Goal: Check status: Check status

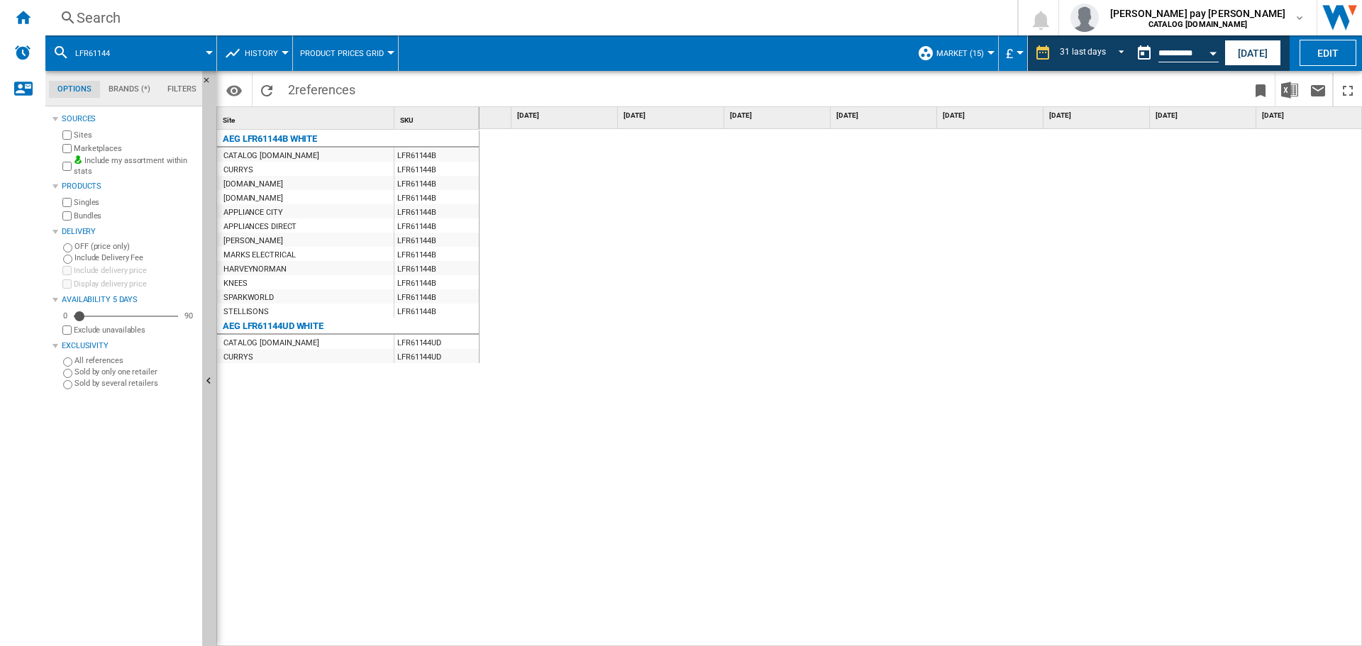
scroll to position [0, 2522]
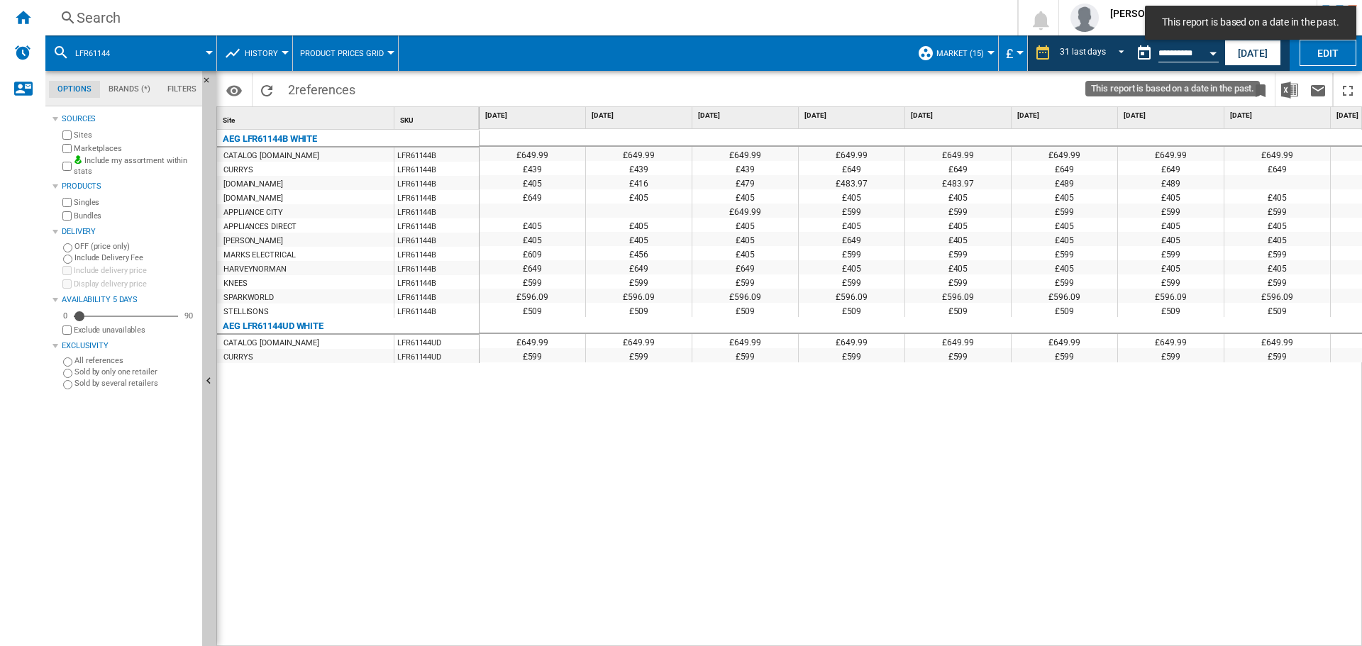
click at [1212, 53] on div "Open calendar" at bounding box center [1213, 54] width 7 height 4
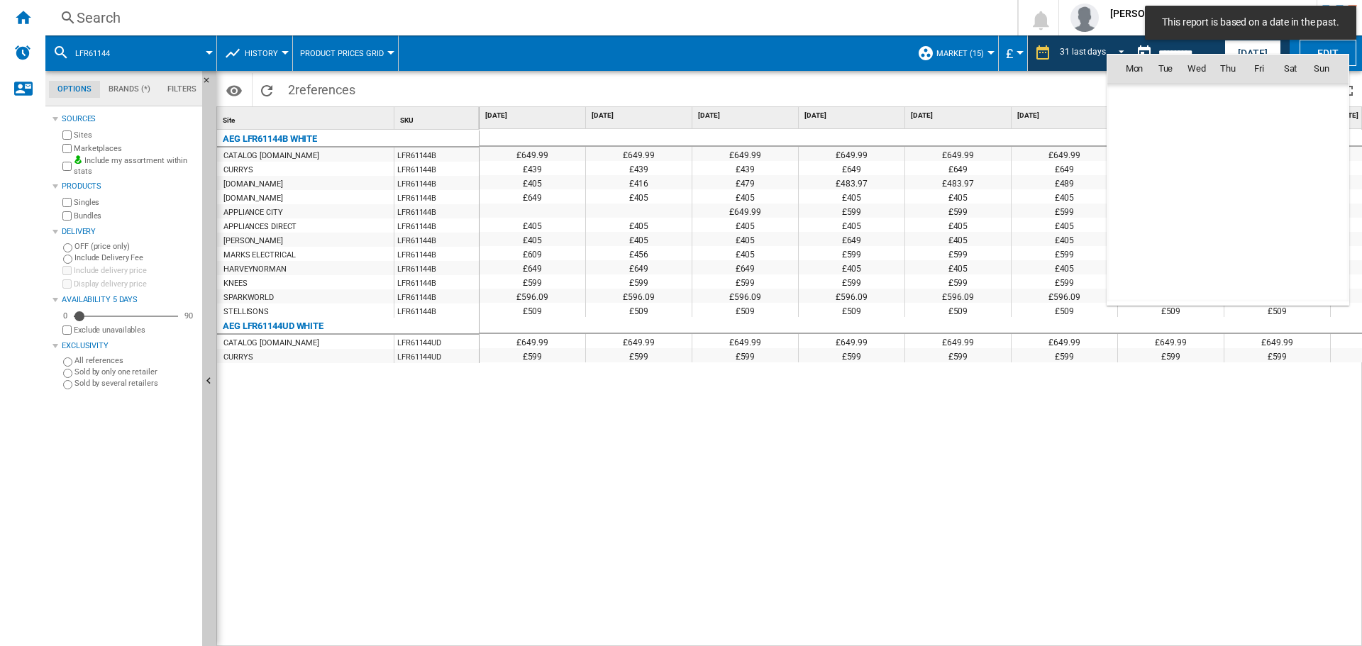
scroll to position [6768, 0]
click at [1268, 220] on span "29" at bounding box center [1259, 224] width 30 height 30
type input "**********"
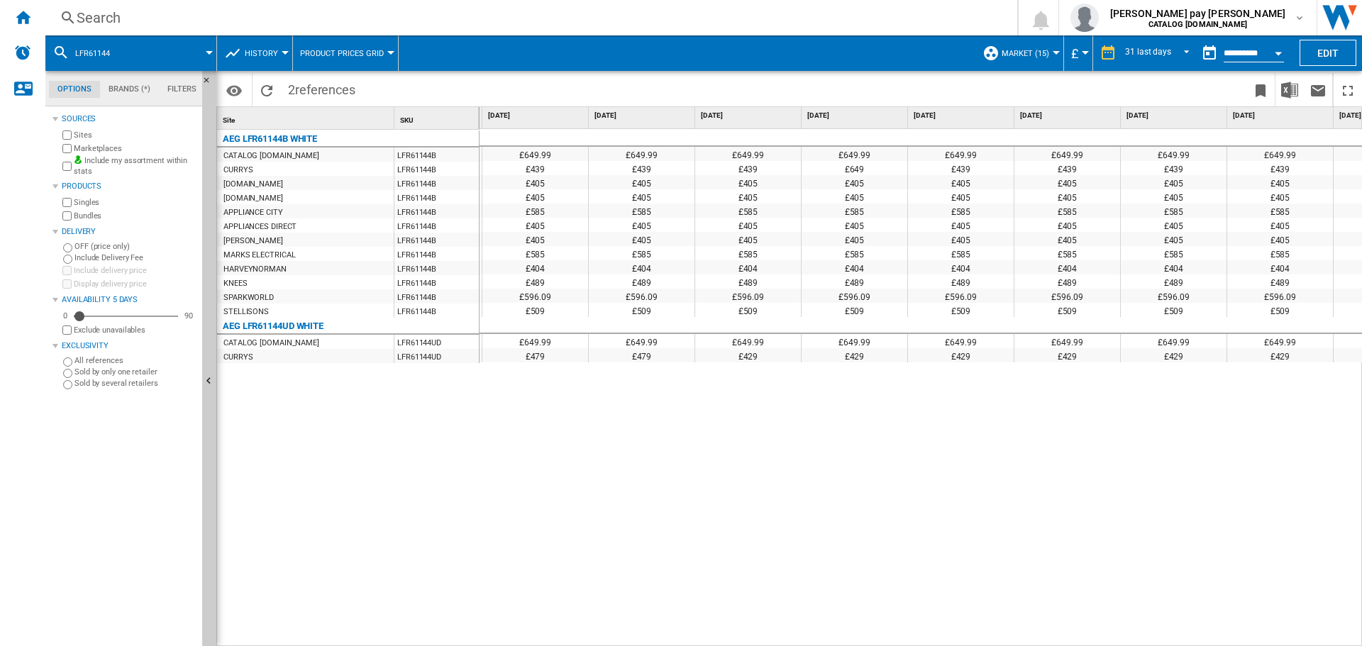
scroll to position [0, 2522]
